Goal: Find specific page/section: Find specific page/section

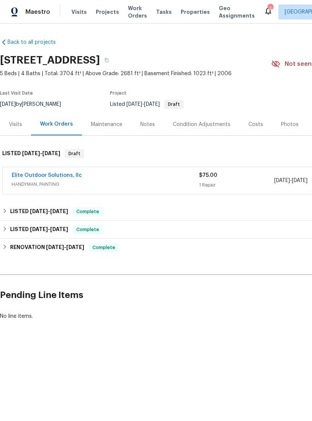
click at [125, 185] on span "HANDYMAN, PAINTING" at bounding box center [105, 183] width 187 height 7
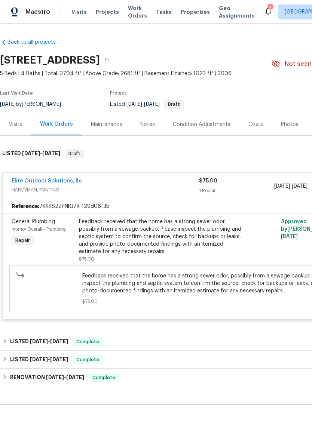
click at [16, 182] on link "Elite Outdoor Solutions, llc" at bounding box center [47, 180] width 70 height 5
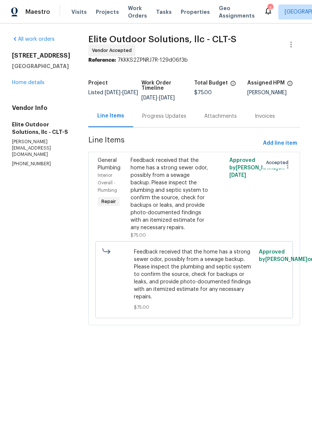
click at [148, 122] on div "Progress Updates" at bounding box center [164, 116] width 62 height 22
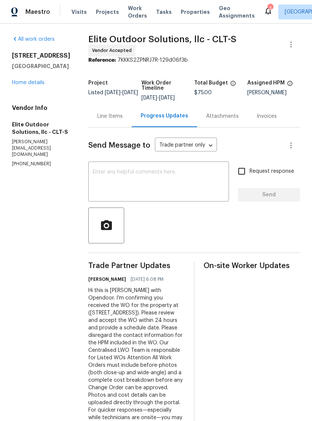
click at [21, 114] on div "All work orders 1228 N Dobys Bridge Rd Fort Mill, SC 29715 Home details Vendor …" at bounding box center [41, 101] width 58 height 132
click at [22, 85] on link "Home details" at bounding box center [28, 82] width 32 height 5
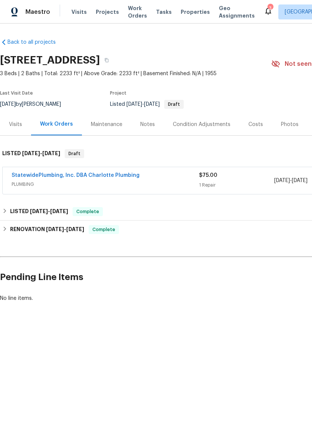
click at [18, 174] on link "StatewidePlumbing, Inc. DBA Charlotte Plumbing" at bounding box center [76, 175] width 128 height 5
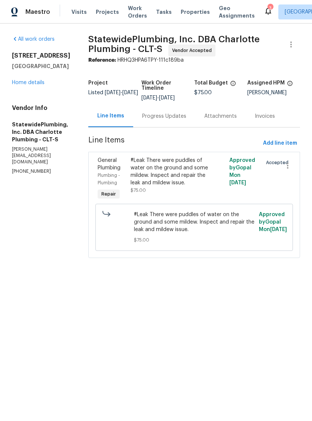
click at [16, 84] on link "Home details" at bounding box center [28, 82] width 32 height 5
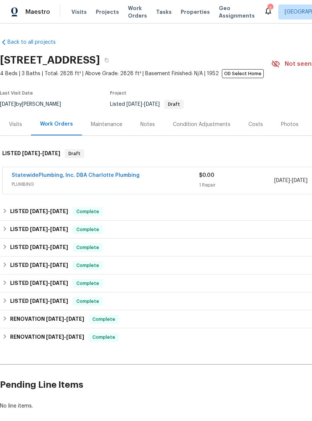
click at [115, 177] on link "StatewidePlumbing, Inc. DBA Charlotte Plumbing" at bounding box center [76, 175] width 128 height 5
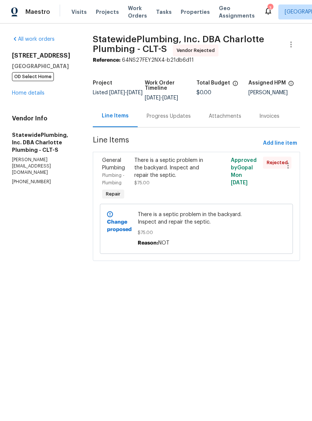
click at [177, 127] on div "Progress Updates" at bounding box center [168, 116] width 62 height 22
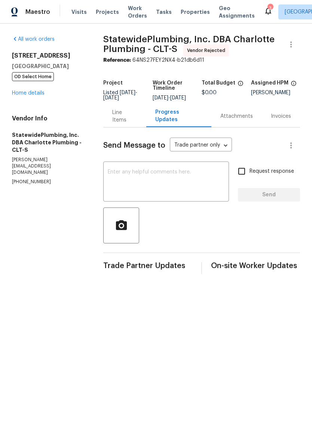
click at [130, 126] on div "Line Items" at bounding box center [124, 116] width 43 height 22
